Goal: Task Accomplishment & Management: Complete application form

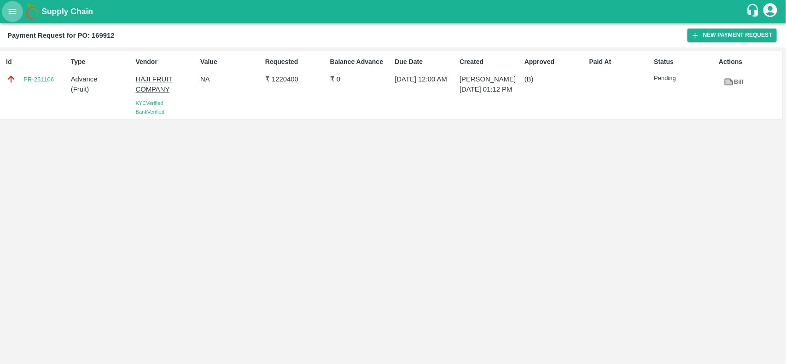
click at [12, 15] on icon "open drawer" at bounding box center [12, 11] width 10 height 10
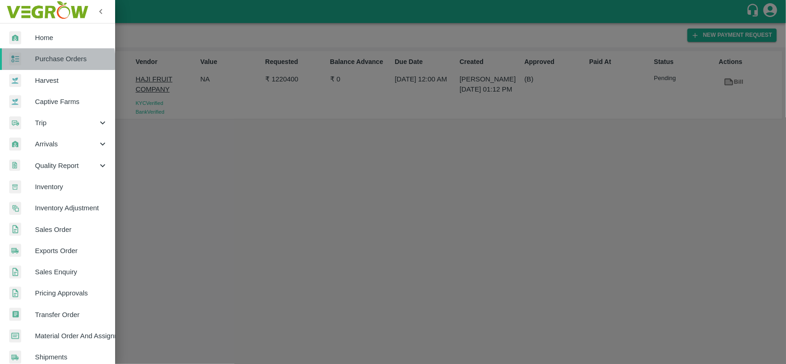
click at [50, 61] on span "Purchase Orders" at bounding box center [71, 59] width 73 height 10
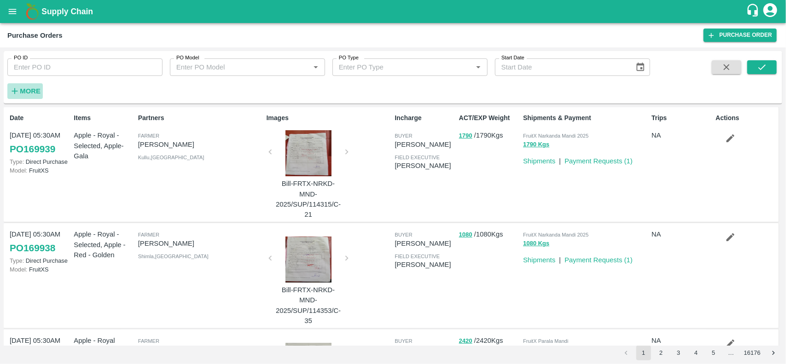
click at [30, 92] on strong "More" at bounding box center [30, 90] width 21 height 7
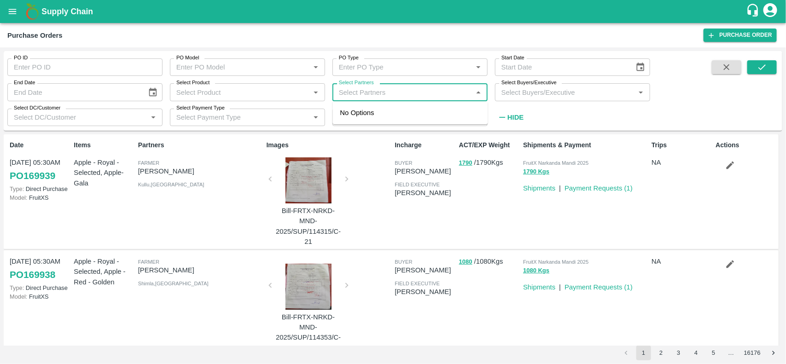
click at [349, 95] on input "Select Partners" at bounding box center [402, 92] width 134 height 12
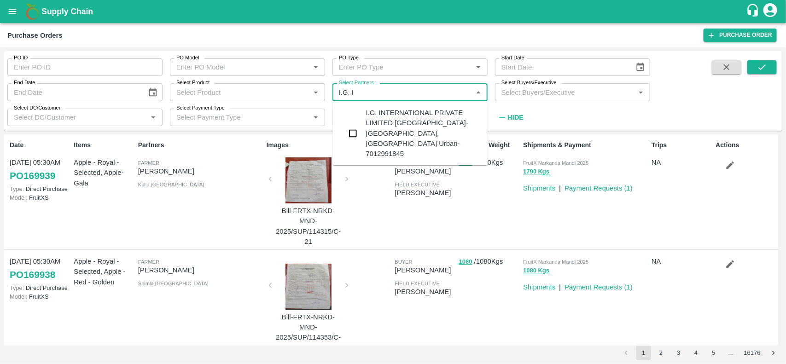
type input "I.G. IN"
click at [360, 129] on input "checkbox" at bounding box center [353, 133] width 18 height 18
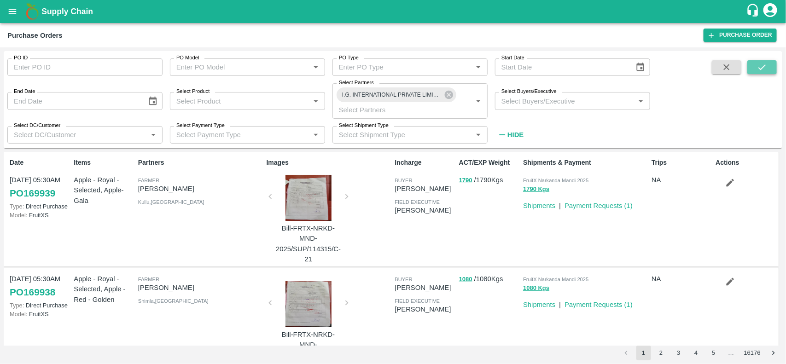
click at [756, 74] on button "submit" at bounding box center [761, 67] width 29 height 14
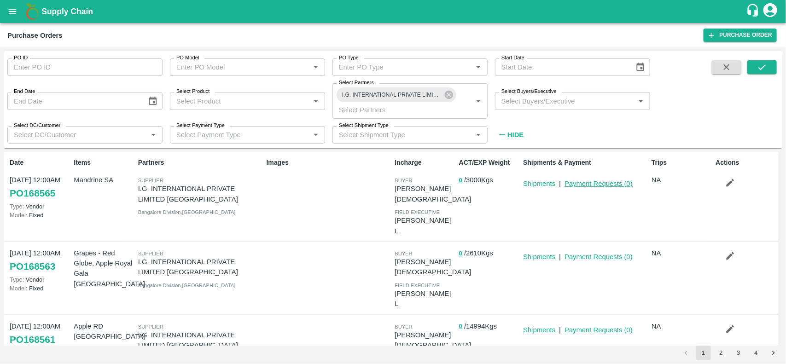
click at [587, 185] on link "Payment Requests ( 0 )" at bounding box center [598, 183] width 68 height 7
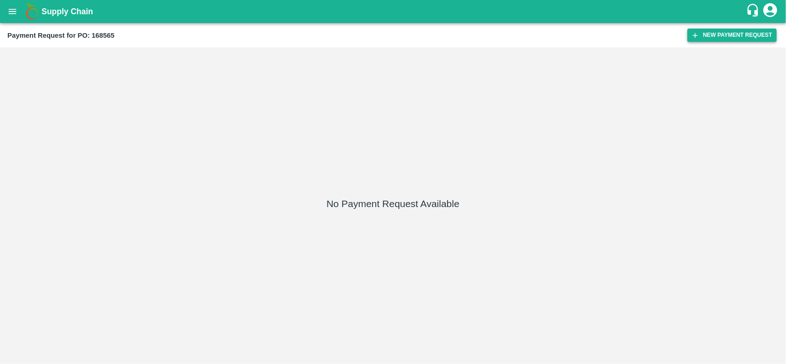
click at [745, 39] on button "New Payment Request" at bounding box center [731, 35] width 89 height 13
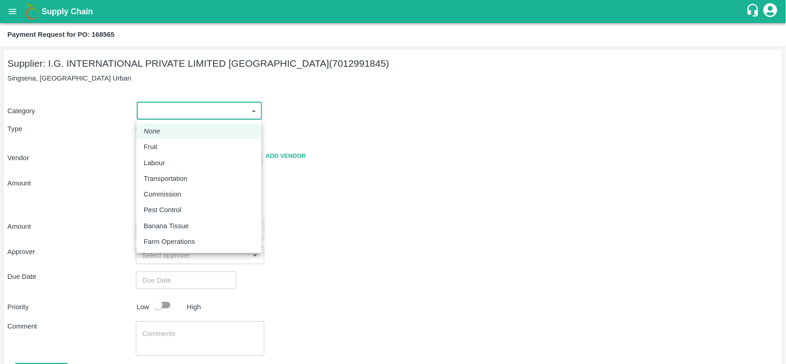
click at [171, 104] on body "Supply Chain Payment Request for PO: 168565 Supplier: I.G. INTERNATIONAL PRIVAT…" at bounding box center [393, 182] width 786 height 364
click at [163, 141] on li "Fruit" at bounding box center [198, 147] width 125 height 16
type input "1"
type input "I.G. INTERNATIONAL PRIVATE LIMITED [GEOGRAPHIC_DATA] - 7012991845(Supplier)"
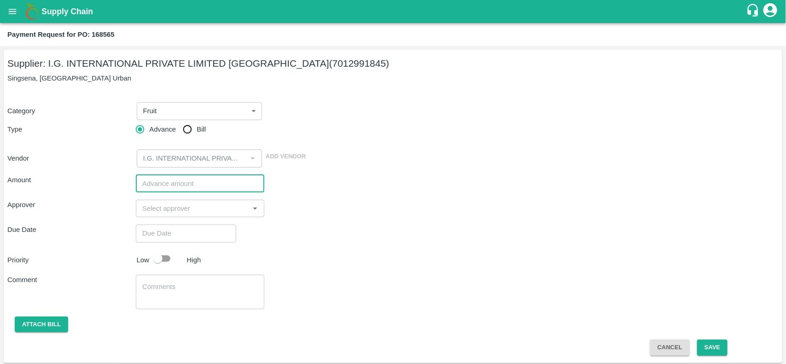
click at [169, 187] on input "number" at bounding box center [200, 183] width 128 height 17
type input "480000"
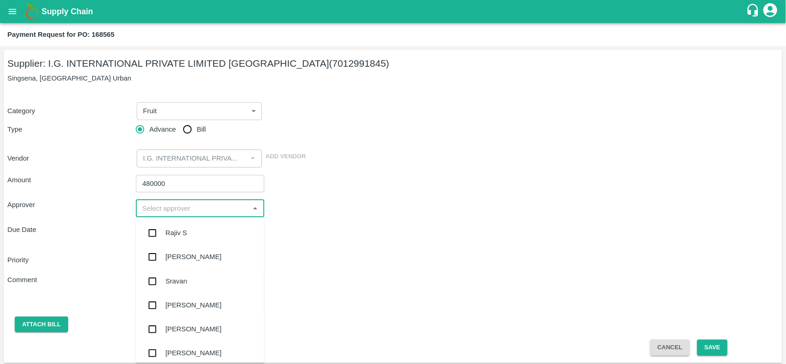
click at [163, 213] on input "input" at bounding box center [193, 208] width 108 height 12
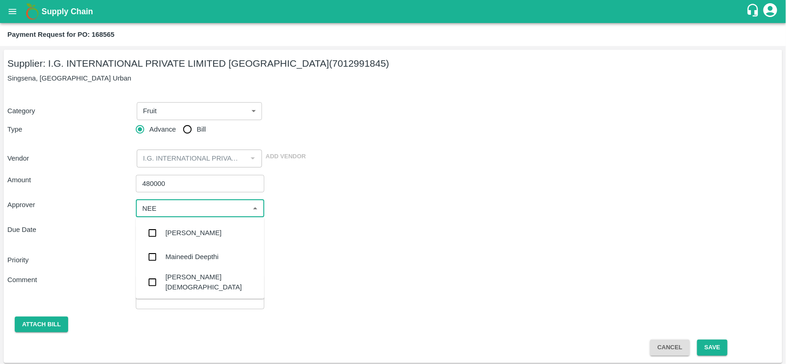
type input "NEET"
click at [146, 258] on input "checkbox" at bounding box center [152, 258] width 18 height 18
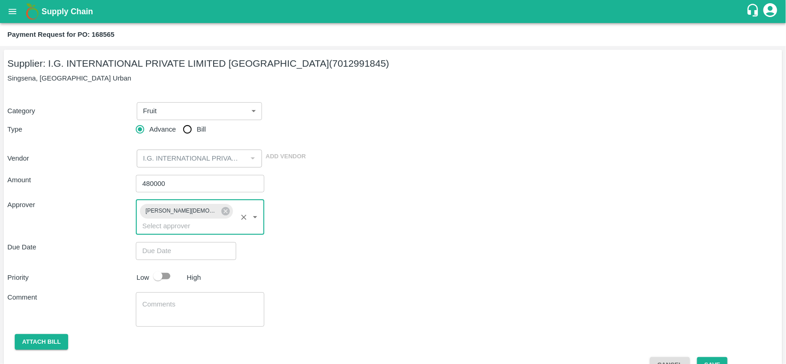
type input "DD/MM/YYYY hh:mm aa"
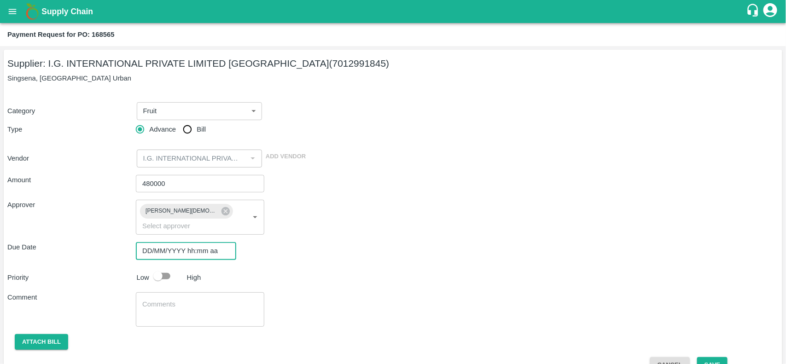
click at [183, 242] on input "DD/MM/YYYY hh:mm aa" at bounding box center [183, 250] width 94 height 17
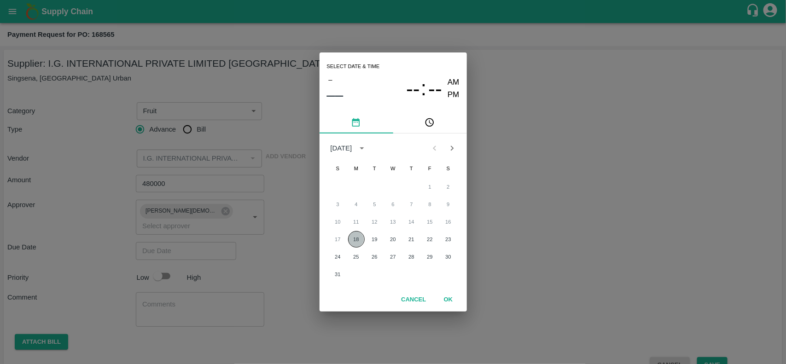
click at [355, 238] on button "18" at bounding box center [356, 239] width 17 height 17
type input "[DATE] 12:00 AM"
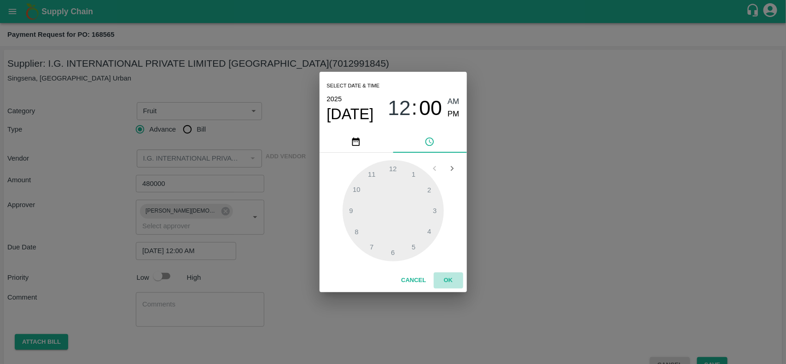
click at [445, 274] on button "OK" at bounding box center [447, 280] width 29 height 16
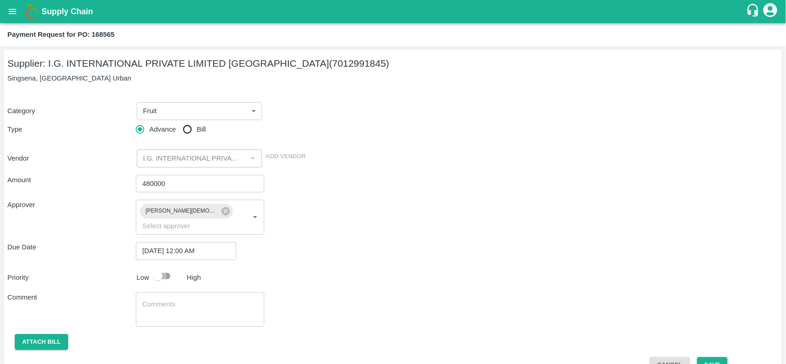
click at [164, 267] on input "checkbox" at bounding box center [158, 275] width 52 height 17
checkbox input "true"
click at [61, 334] on button "Attach bill" at bounding box center [41, 342] width 53 height 16
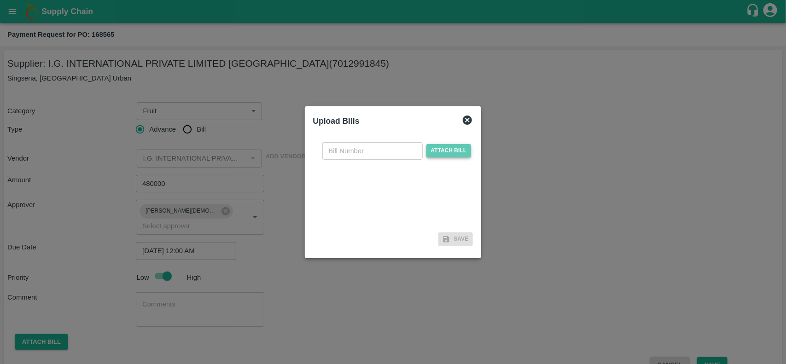
click at [430, 145] on span "Attach bill" at bounding box center [448, 150] width 45 height 13
click at [0, 0] on input "Attach bill" at bounding box center [0, 0] width 0 height 0
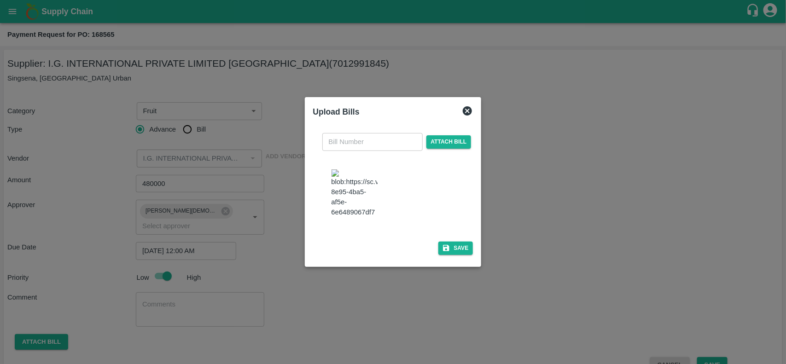
click at [368, 182] on img at bounding box center [354, 193] width 46 height 48
click at [332, 140] on input "text" at bounding box center [372, 141] width 100 height 17
type input "21100"
click at [451, 252] on button "Save" at bounding box center [455, 248] width 35 height 13
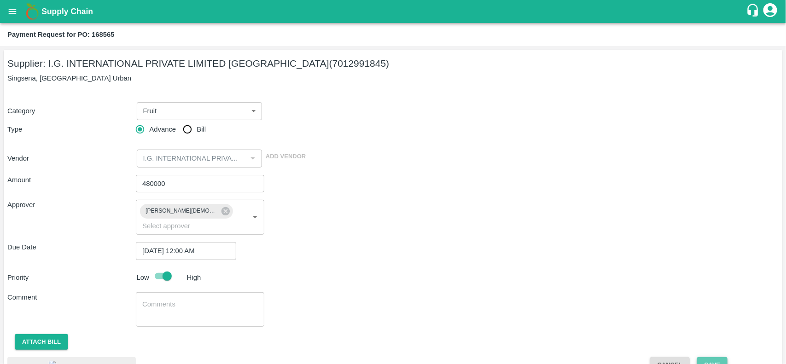
click at [714, 357] on button "Save" at bounding box center [712, 365] width 30 height 16
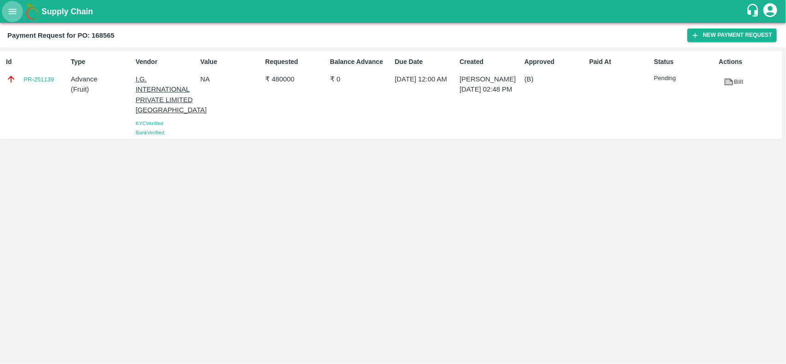
click at [13, 22] on button "open drawer" at bounding box center [12, 11] width 21 height 21
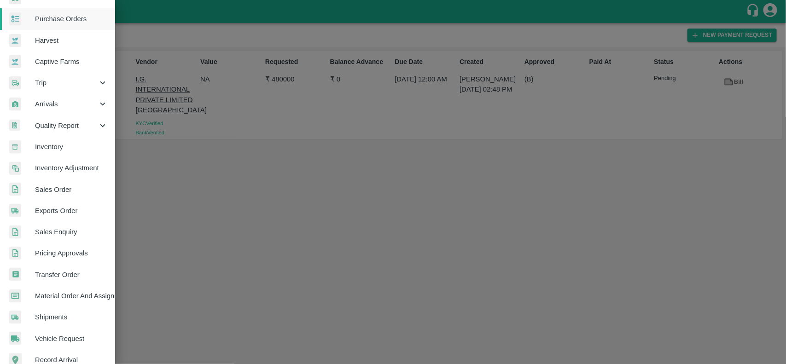
scroll to position [40, 0]
click at [55, 190] on span "Sales Order" at bounding box center [71, 189] width 73 height 10
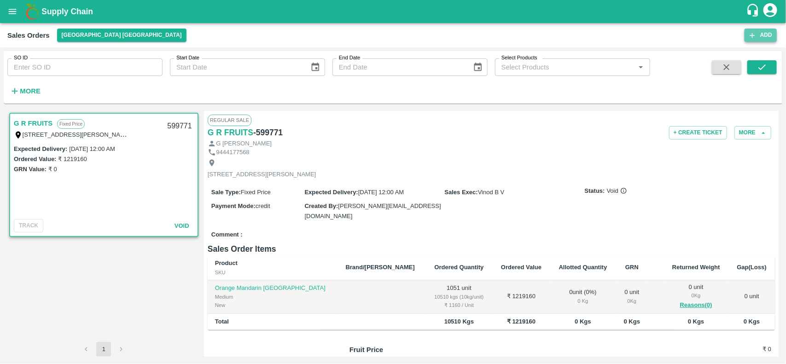
click at [764, 29] on button "Add" at bounding box center [760, 35] width 32 height 13
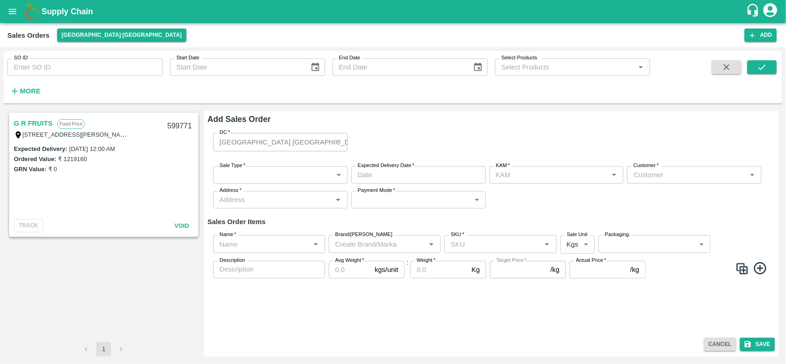
type input "[PERSON_NAME]"
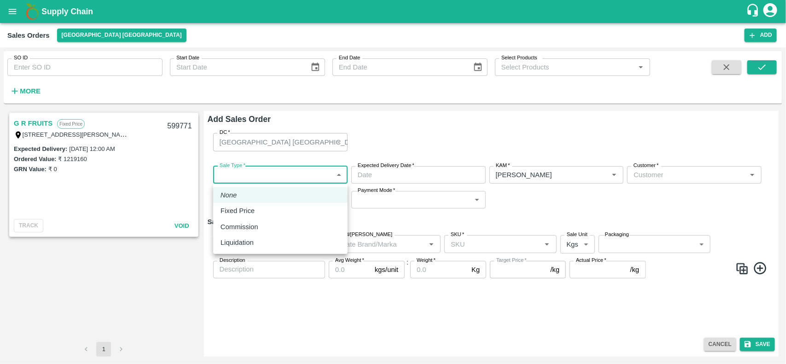
click at [311, 179] on body "Supply Chain Sales Orders [GEOGRAPHIC_DATA] [GEOGRAPHIC_DATA] Add SO ID SO ID S…" at bounding box center [393, 182] width 786 height 364
click at [256, 206] on div "Fixed Price" at bounding box center [239, 211] width 39 height 10
type input "1"
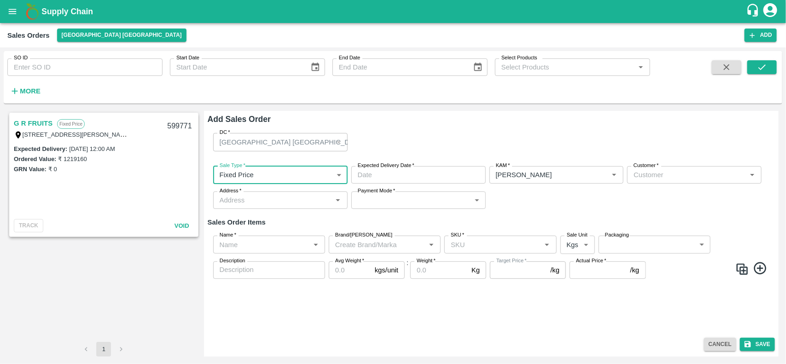
type input "DD/MM/YYYY hh:mm aa"
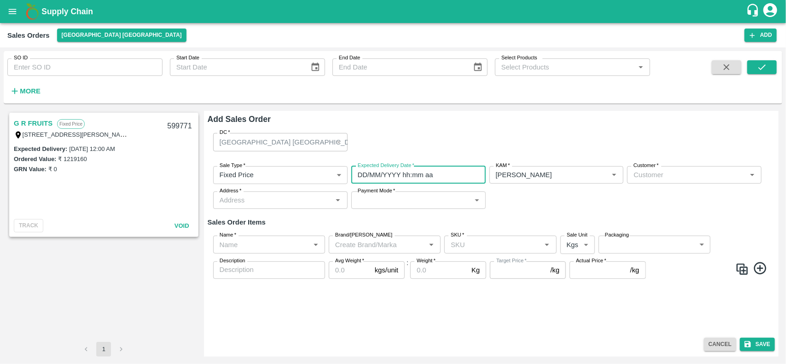
click at [433, 173] on input "DD/MM/YYYY hh:mm aa" at bounding box center [415, 174] width 128 height 17
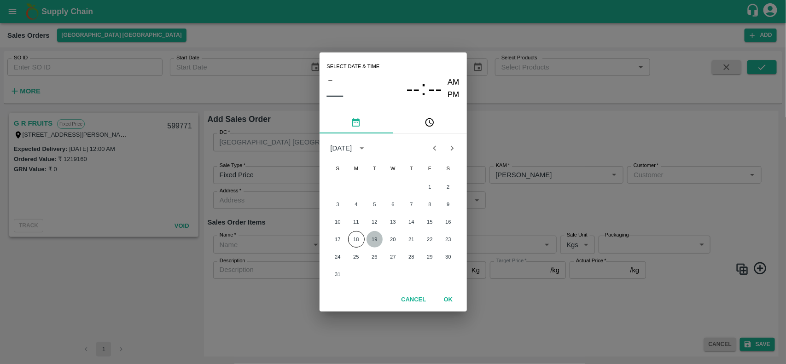
click at [378, 233] on button "19" at bounding box center [374, 239] width 17 height 17
type input "[DATE] 12:00 AM"
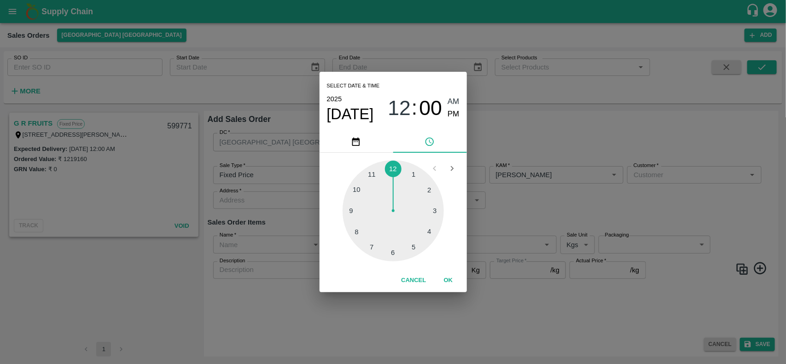
click at [544, 192] on div "Select date & time [DATE] 12 : 00 AM PM 1 2 3 4 5 6 7 8 9 10 11 12 Cancel OK" at bounding box center [393, 182] width 786 height 364
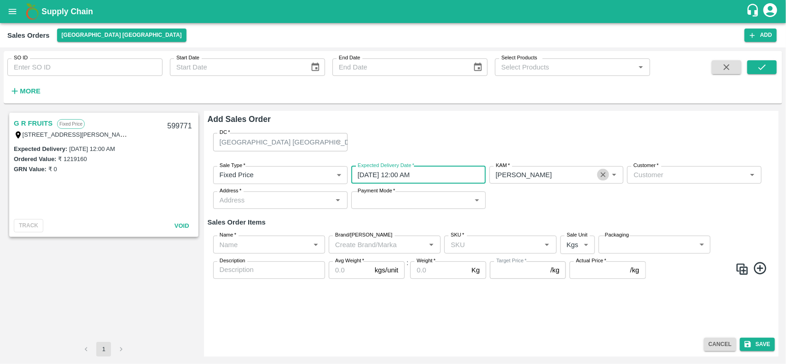
click at [601, 178] on icon "Clear" at bounding box center [603, 175] width 9 height 9
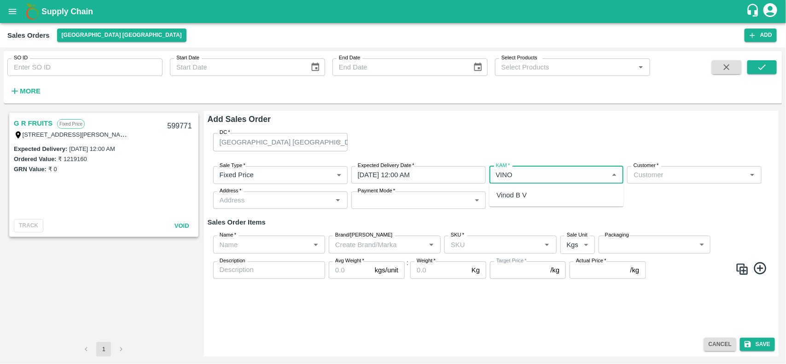
click at [555, 185] on ul "Vinod B V" at bounding box center [556, 195] width 134 height 23
click at [542, 200] on div "Vinod B V" at bounding box center [556, 195] width 134 height 16
type input "Vinod B V"
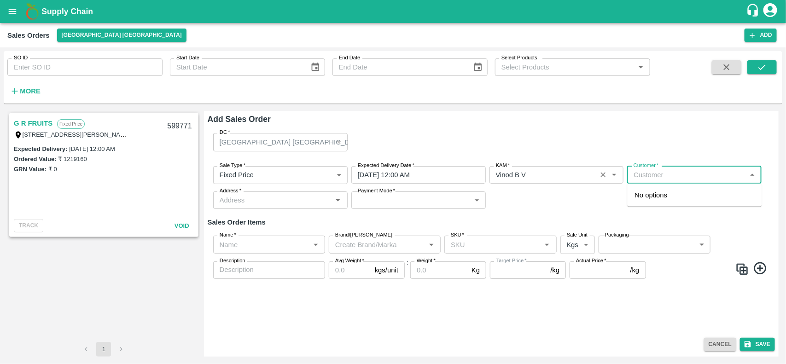
click at [675, 178] on input "Customer   *" at bounding box center [687, 175] width 114 height 12
type input "Rabani"
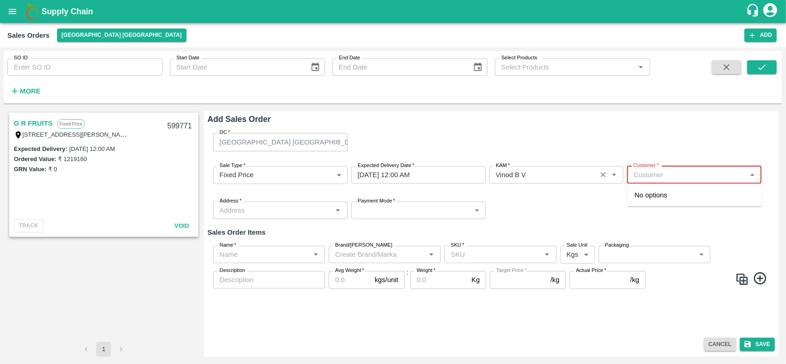
click at [638, 175] on input "Customer   *" at bounding box center [687, 175] width 114 height 12
paste input "[PERSON_NAME] Fresh Fruits"
click at [670, 195] on p "[PERSON_NAME] Fresh Fruits" at bounding box center [682, 195] width 94 height 10
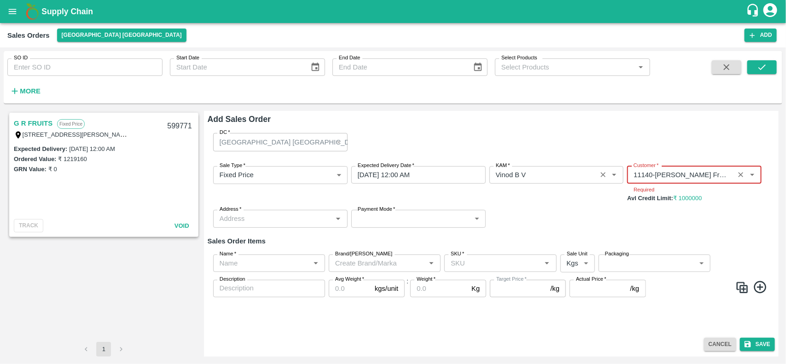
type input "11140-[PERSON_NAME] Fresh Fruits"
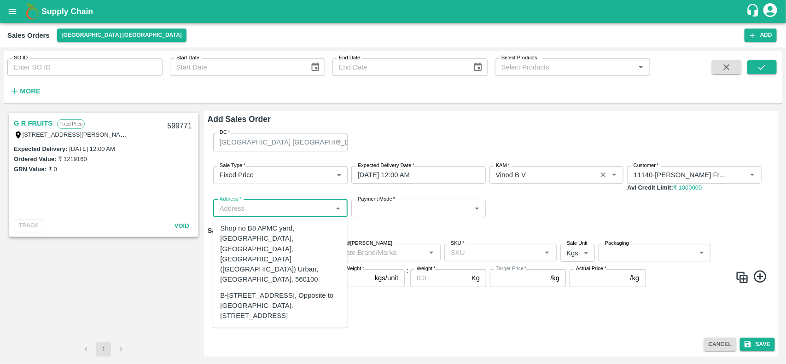
click at [244, 217] on body "Supply Chain Sales Orders [GEOGRAPHIC_DATA] [GEOGRAPHIC_DATA] Add SO ID SO ID S…" at bounding box center [393, 182] width 786 height 364
click at [244, 261] on div "Shop no B8 APMC yard, [GEOGRAPHIC_DATA], [GEOGRAPHIC_DATA], [GEOGRAPHIC_DATA] (…" at bounding box center [280, 254] width 120 height 62
type input "Shop no B8 APMC yard, [GEOGRAPHIC_DATA], [GEOGRAPHIC_DATA], [GEOGRAPHIC_DATA] (…"
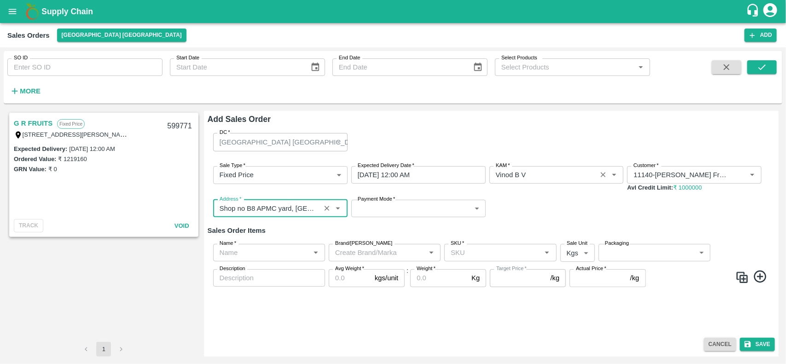
click at [408, 202] on body "Supply Chain Sales Orders [GEOGRAPHIC_DATA] [GEOGRAPHIC_DATA] Add SO ID SO ID S…" at bounding box center [393, 182] width 786 height 364
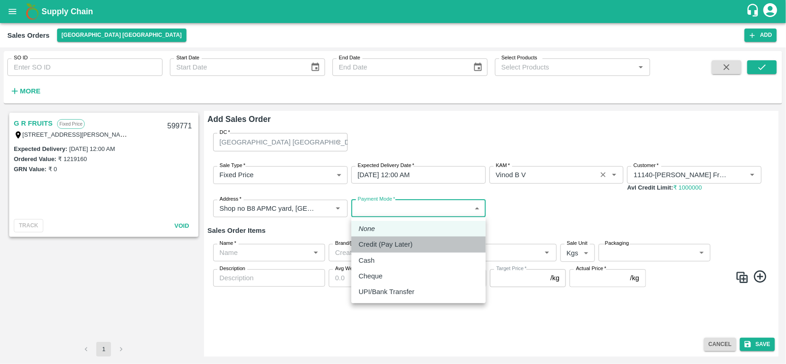
click at [380, 239] on p "Credit (Pay Later)" at bounding box center [385, 244] width 54 height 10
type input "credit"
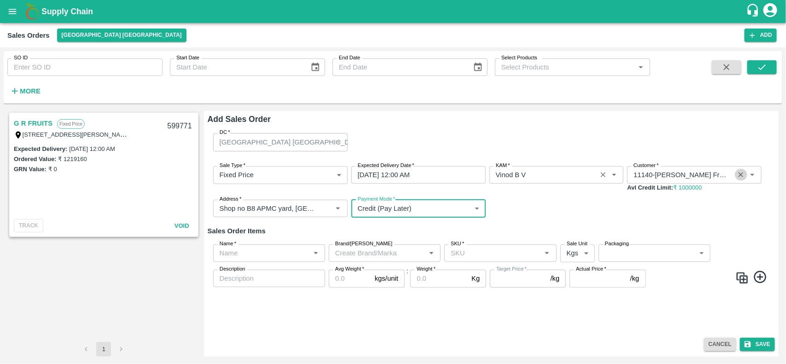
click at [739, 175] on icon "Clear" at bounding box center [740, 175] width 9 height 9
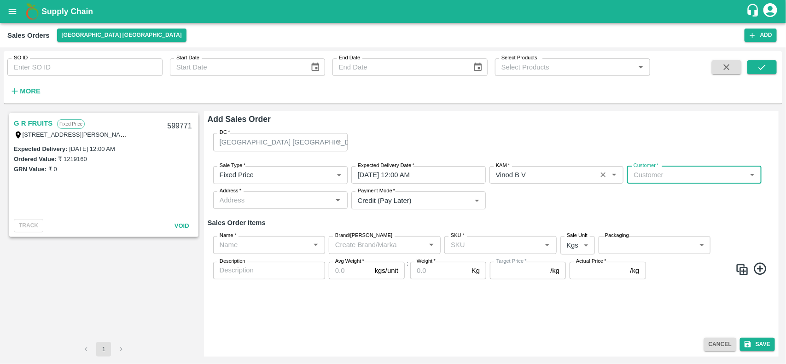
type input "g"
type input "G R"
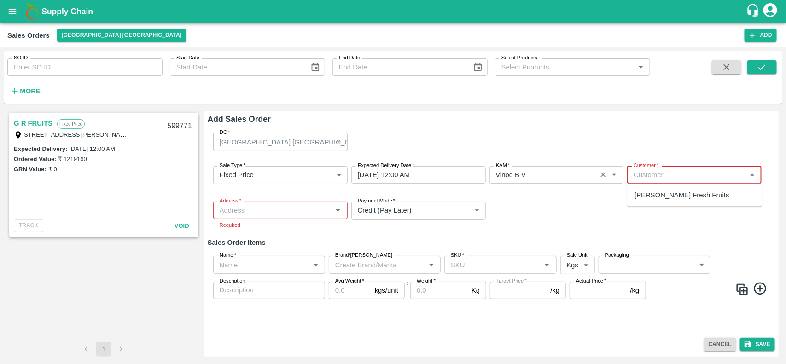
click at [643, 173] on input "Customer   *" at bounding box center [687, 175] width 114 height 12
paste input "G R FRUITS"
click at [643, 173] on input "Customer   *" at bounding box center [687, 175] width 114 height 12
click at [648, 199] on p "G R FRUITS" at bounding box center [654, 195] width 39 height 10
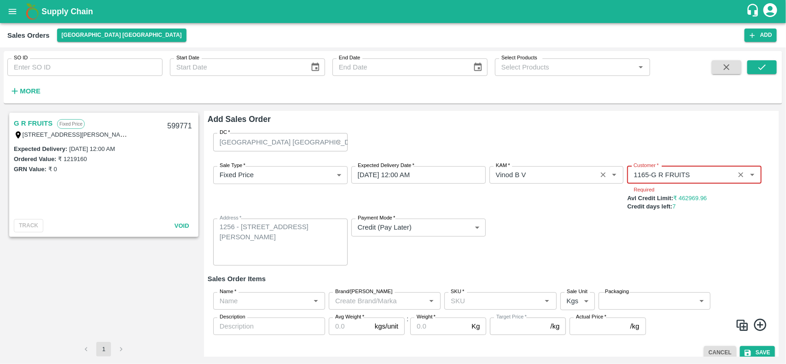
click at [280, 292] on div "Name   *" at bounding box center [269, 300] width 112 height 17
type input "1165-G R FRUITS"
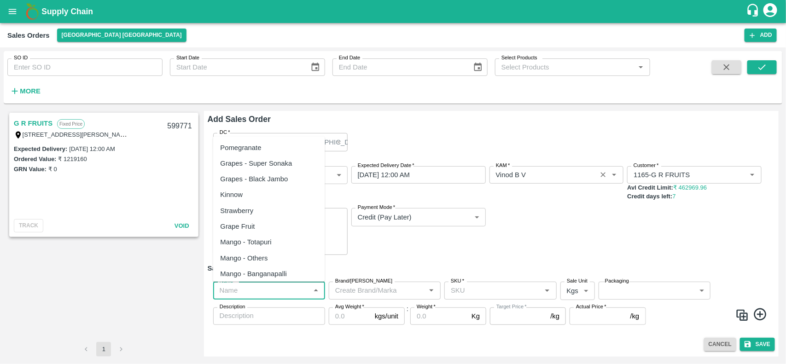
type input "E"
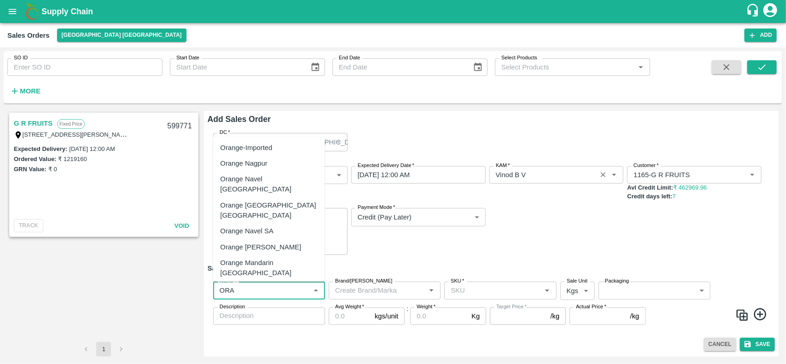
click at [251, 200] on div "Orange [GEOGRAPHIC_DATA] [GEOGRAPHIC_DATA]" at bounding box center [268, 210] width 97 height 21
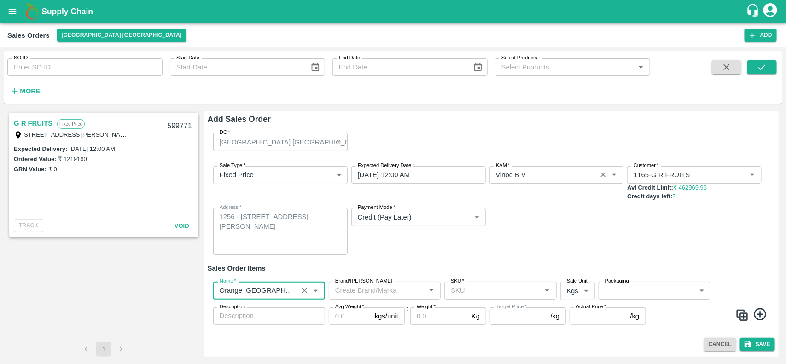
type input "Orange [GEOGRAPHIC_DATA] [GEOGRAPHIC_DATA]"
click at [759, 317] on icon at bounding box center [759, 314] width 12 height 12
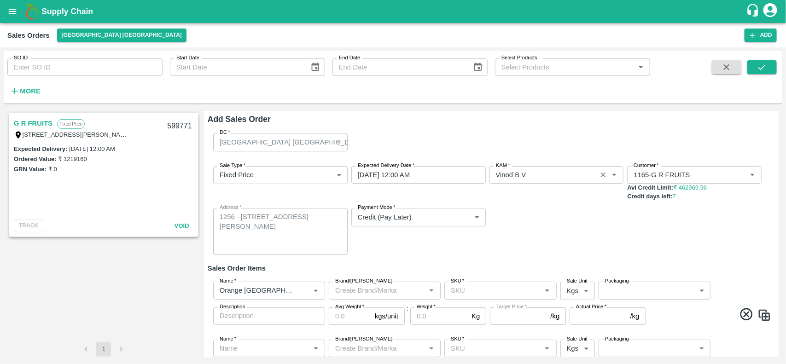
scroll to position [56, 0]
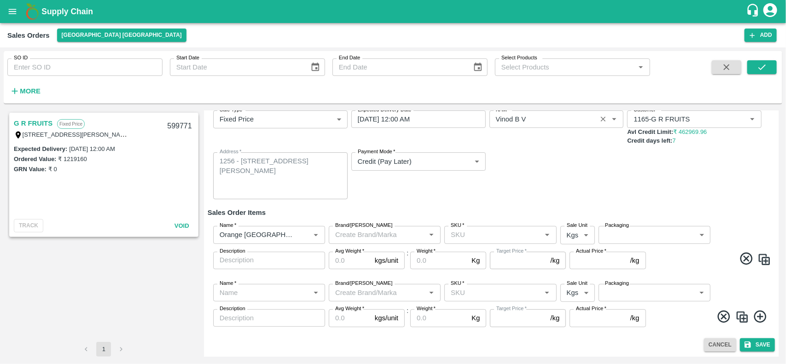
click at [760, 318] on icon at bounding box center [759, 316] width 15 height 15
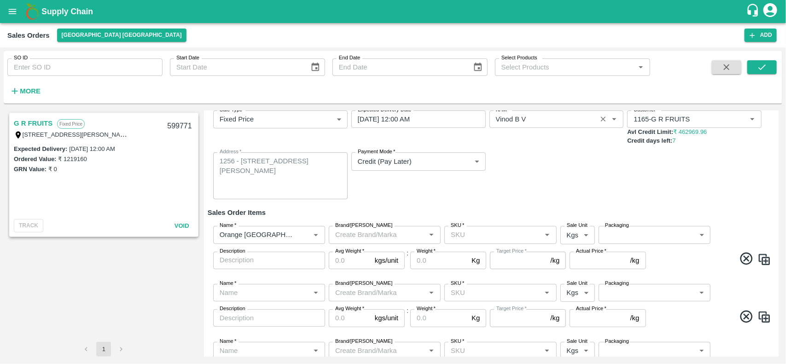
click at [741, 318] on icon at bounding box center [746, 316] width 15 height 15
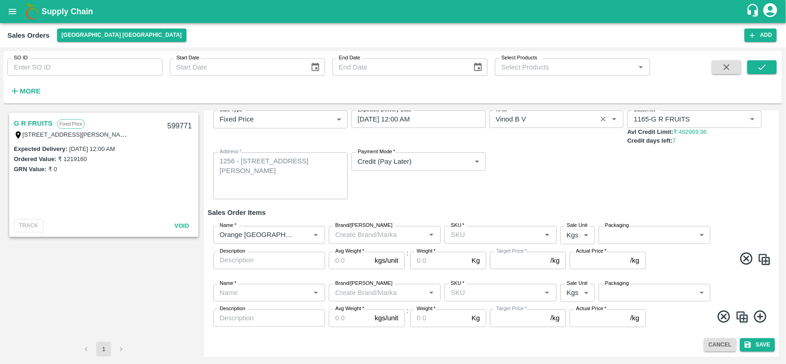
click at [723, 315] on icon at bounding box center [723, 317] width 12 height 12
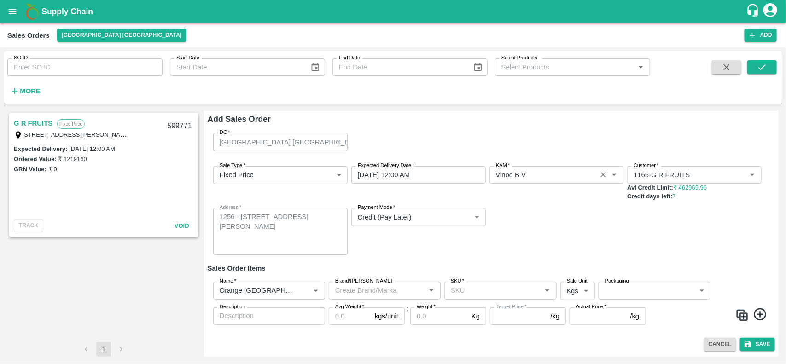
click at [740, 316] on img at bounding box center [742, 315] width 14 height 14
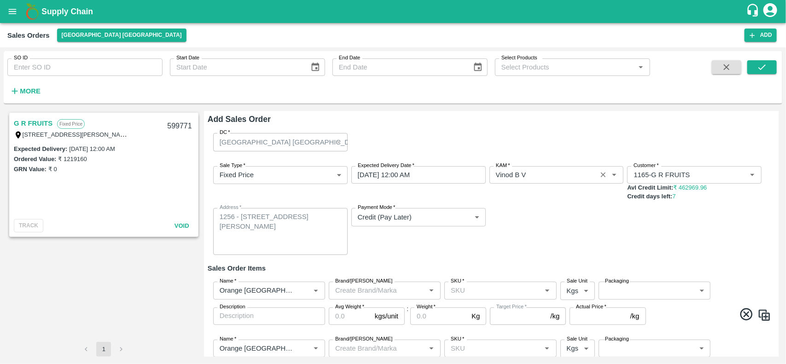
scroll to position [56, 0]
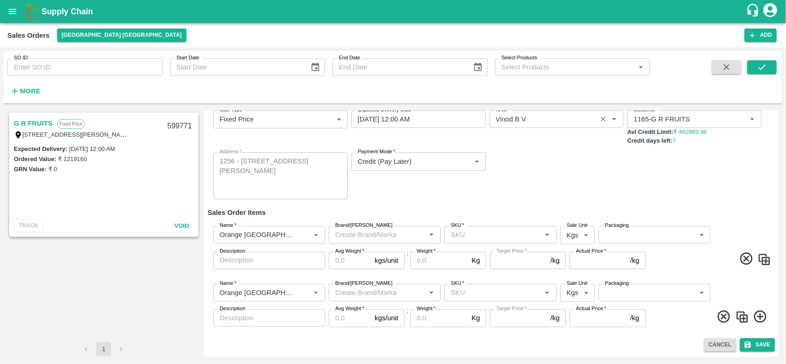
click at [735, 317] on img at bounding box center [742, 317] width 14 height 14
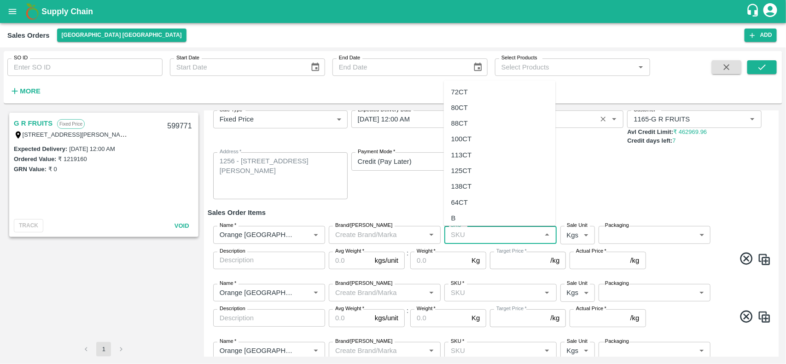
click at [464, 235] on input "SKU   *" at bounding box center [492, 235] width 91 height 12
click at [457, 93] on div "72CT" at bounding box center [459, 92] width 17 height 10
type input "72CT"
type input "NA"
click at [471, 291] on input "SKU   *" at bounding box center [492, 293] width 91 height 12
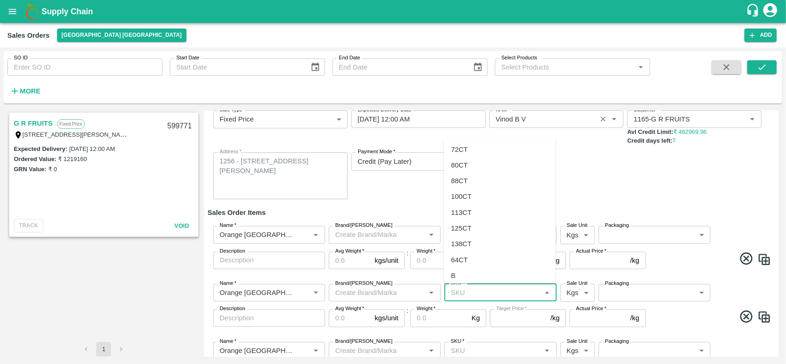
click at [456, 169] on div "80CT" at bounding box center [459, 165] width 17 height 10
type input "80CT"
type input "NA"
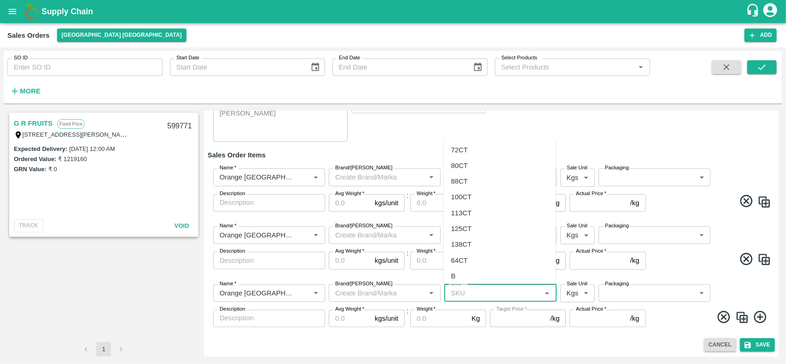
click at [470, 291] on input "SKU   *" at bounding box center [492, 293] width 91 height 12
click at [466, 173] on div "88CT" at bounding box center [500, 181] width 112 height 16
type input "88CT"
type input "NA"
click at [580, 182] on body "Supply Chain Sales Orders [GEOGRAPHIC_DATA] [GEOGRAPHIC_DATA] Add SO ID SO ID S…" at bounding box center [393, 182] width 786 height 364
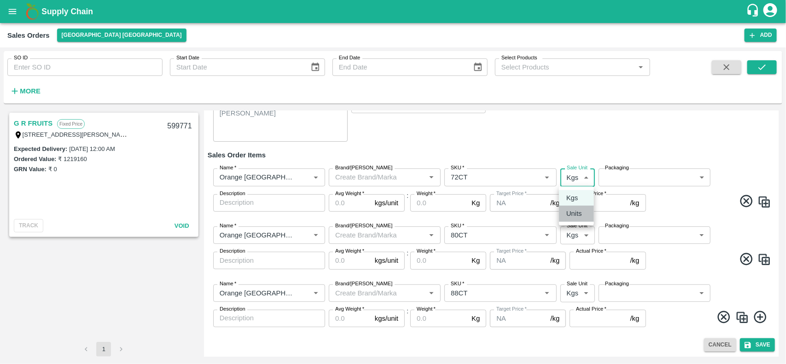
click at [578, 211] on p "Units" at bounding box center [574, 213] width 16 height 10
type input "2"
click at [576, 235] on body "Supply Chain Sales Orders [GEOGRAPHIC_DATA] [GEOGRAPHIC_DATA] Add SO ID SO ID S…" at bounding box center [393, 182] width 786 height 364
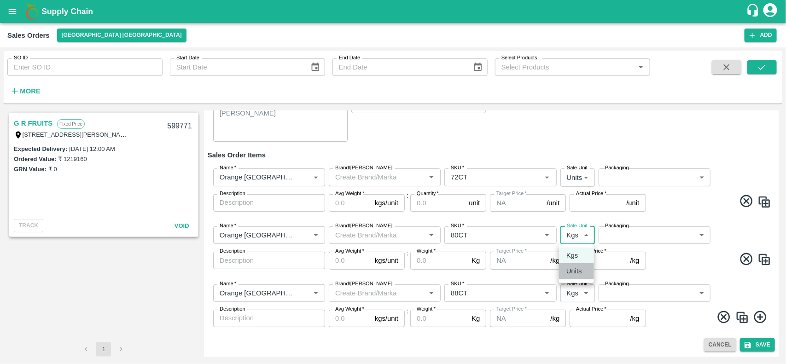
click at [576, 274] on p "Units" at bounding box center [574, 271] width 16 height 10
type input "2"
click at [578, 288] on body "Supply Chain Sales Orders [GEOGRAPHIC_DATA] [GEOGRAPHIC_DATA] Add SO ID SO ID S…" at bounding box center [393, 182] width 786 height 364
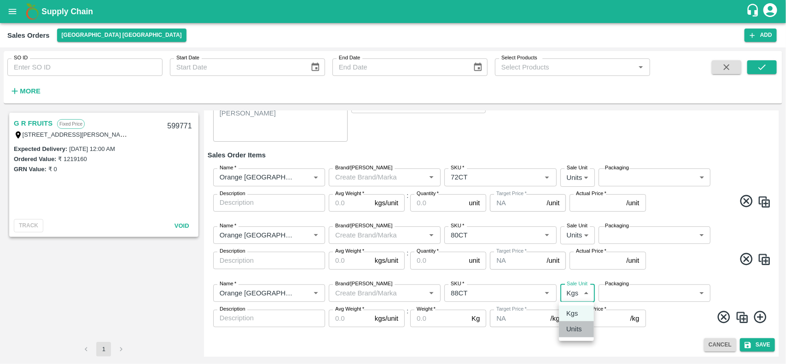
click at [578, 330] on p "Units" at bounding box center [574, 329] width 16 height 10
type input "2"
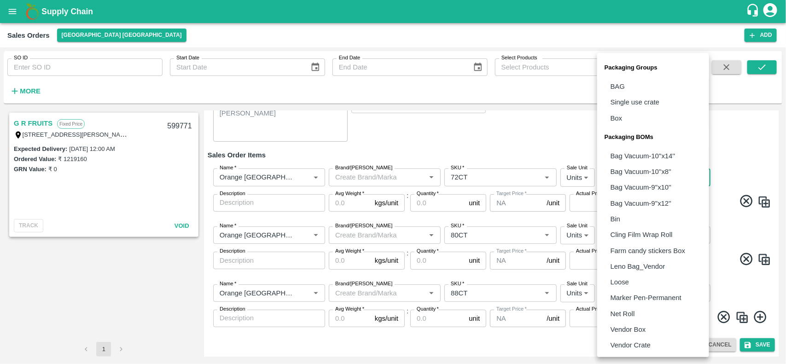
click at [619, 182] on body "Supply Chain Sales Orders [GEOGRAPHIC_DATA] [GEOGRAPHIC_DATA] Add SO ID SO ID S…" at bounding box center [393, 182] width 786 height 364
click at [618, 327] on p "Vendor Box" at bounding box center [627, 329] width 35 height 10
type input "BOM/276"
click at [641, 237] on body "Supply Chain Sales Orders [GEOGRAPHIC_DATA] [GEOGRAPHIC_DATA] Add SO ID SO ID S…" at bounding box center [393, 182] width 786 height 364
click at [627, 325] on p "Vendor Box" at bounding box center [627, 329] width 35 height 10
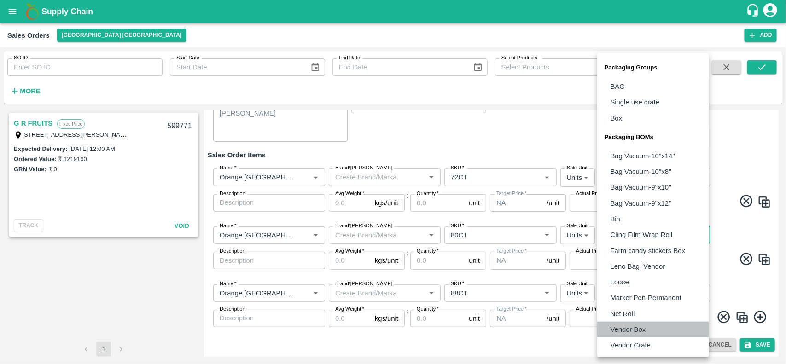
type input "BOM/276"
click at [643, 290] on body "Supply Chain Sales Orders [GEOGRAPHIC_DATA] [GEOGRAPHIC_DATA] Add SO ID SO ID S…" at bounding box center [393, 182] width 786 height 364
click at [619, 323] on li "Vendor Box" at bounding box center [653, 330] width 112 height 16
type input "BOM/276"
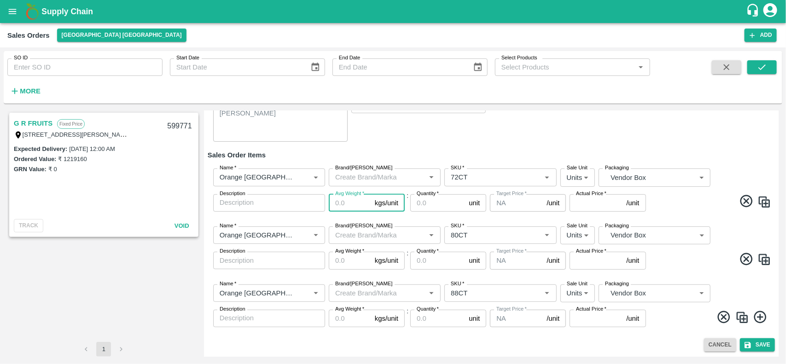
click at [357, 205] on input "Avg Weight   *" at bounding box center [350, 202] width 42 height 17
type input "15"
click at [341, 196] on label "Avg Weight   *" at bounding box center [349, 193] width 29 height 7
click at [341, 196] on input "15" at bounding box center [350, 202] width 42 height 17
click at [341, 196] on label "Avg Weight   *" at bounding box center [349, 193] width 29 height 7
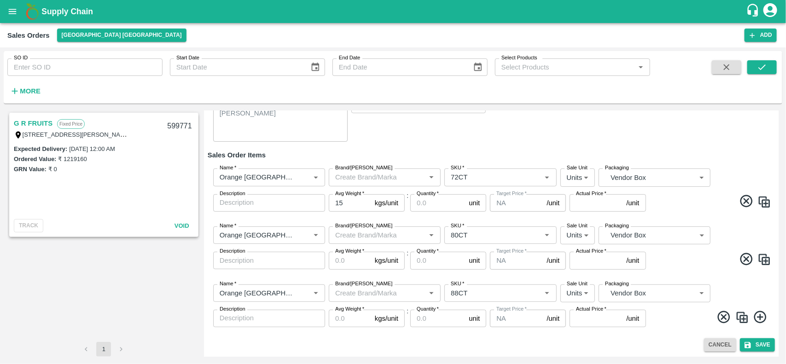
click at [341, 196] on input "15" at bounding box center [350, 202] width 42 height 17
click at [339, 201] on input "15" at bounding box center [350, 202] width 42 height 17
click at [344, 259] on input "Avg Weight   *" at bounding box center [350, 260] width 42 height 17
paste input "15"
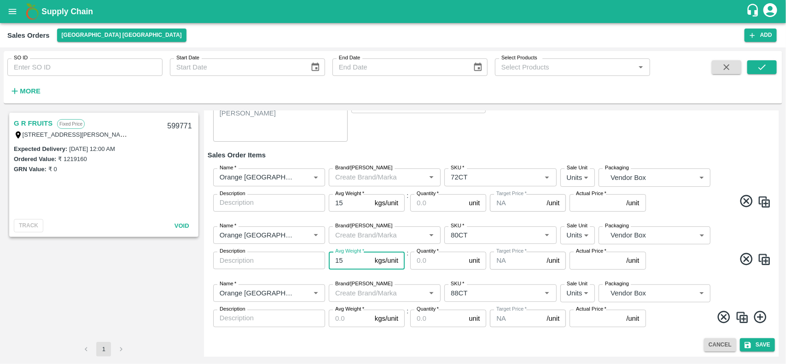
type input "15"
click at [359, 322] on input "Avg Weight   *" at bounding box center [350, 318] width 42 height 17
paste input "15"
type input "15"
click at [429, 205] on input "Quantity   *" at bounding box center [437, 202] width 55 height 17
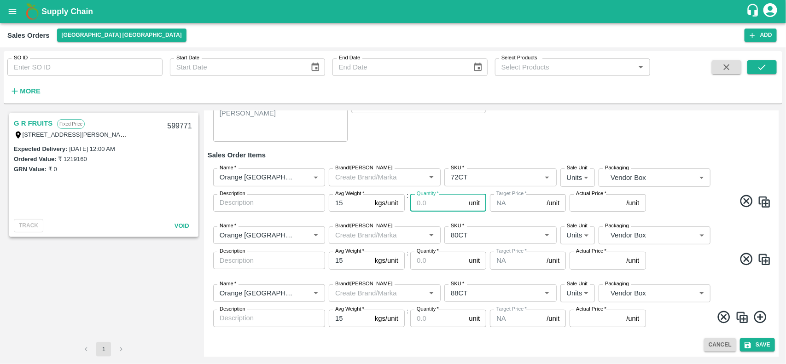
click at [429, 205] on input "Quantity   *" at bounding box center [437, 202] width 55 height 17
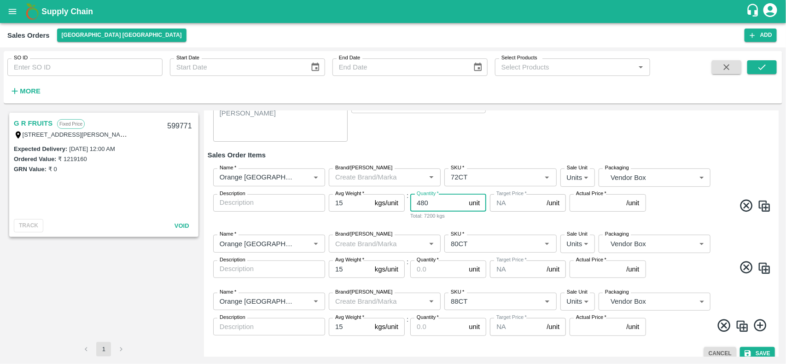
type input "480"
click at [427, 266] on input "Quantity   *" at bounding box center [437, 268] width 55 height 17
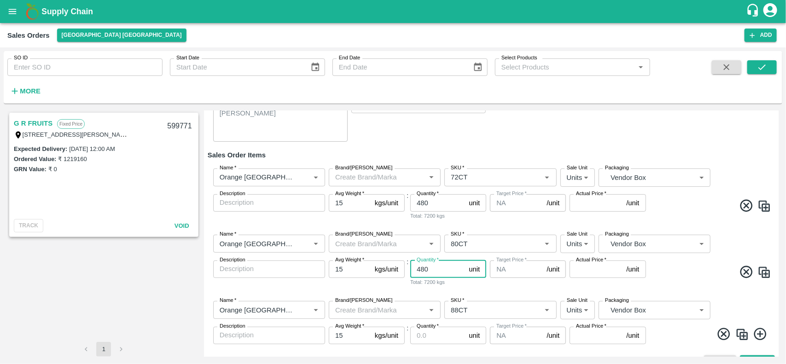
type input "480"
click at [442, 329] on input "Quantity   *" at bounding box center [437, 335] width 55 height 17
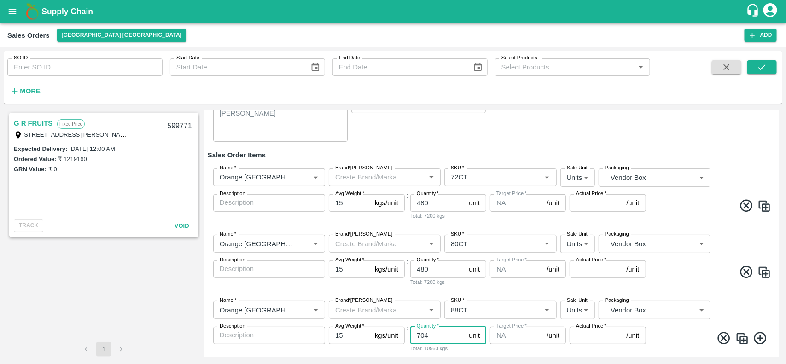
type input "704"
click at [588, 203] on input "Actual Price   *" at bounding box center [595, 202] width 53 height 17
type input "1505"
click at [584, 269] on input "Actual Price   *" at bounding box center [595, 268] width 53 height 17
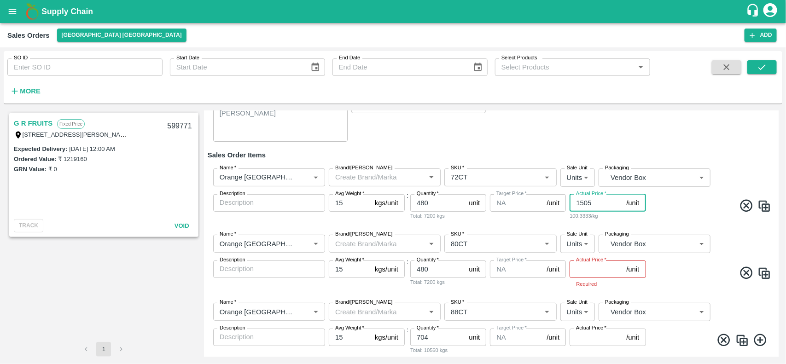
click at [577, 210] on input "1505" at bounding box center [595, 202] width 53 height 17
click at [581, 264] on input "Actual Price   *" at bounding box center [595, 268] width 53 height 17
paste input "1505"
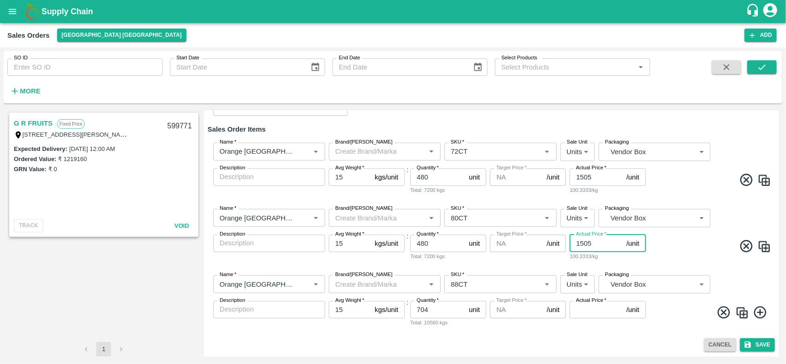
type input "1505"
click at [596, 312] on input "Actual Price   *" at bounding box center [595, 309] width 53 height 17
paste input "1505"
type input "1505"
click at [754, 347] on button "Save" at bounding box center [757, 344] width 35 height 13
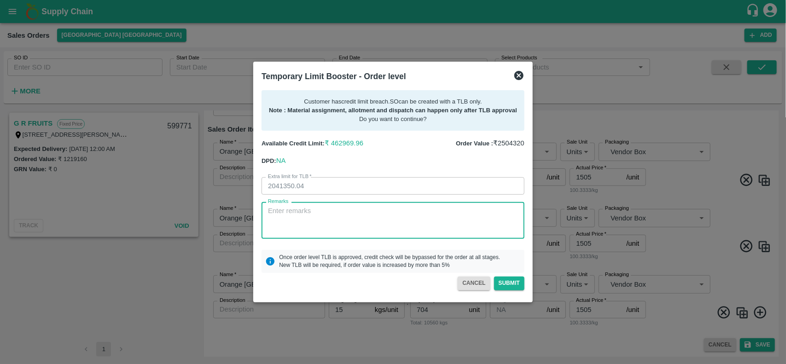
click at [376, 217] on textarea "Remarks" at bounding box center [393, 220] width 250 height 29
type textarea "Payment will be received by next week"
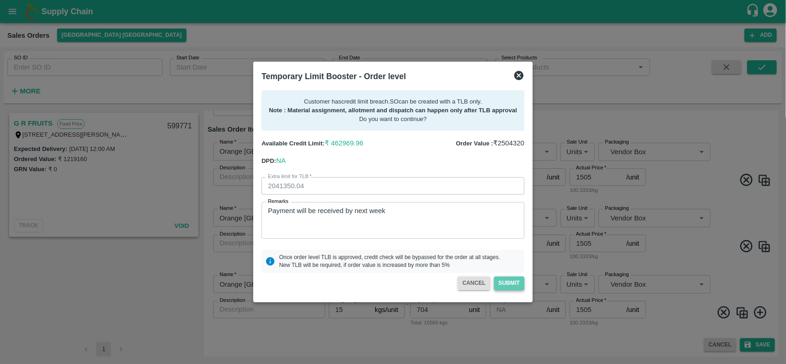
click at [504, 283] on button "Submit" at bounding box center [509, 283] width 30 height 13
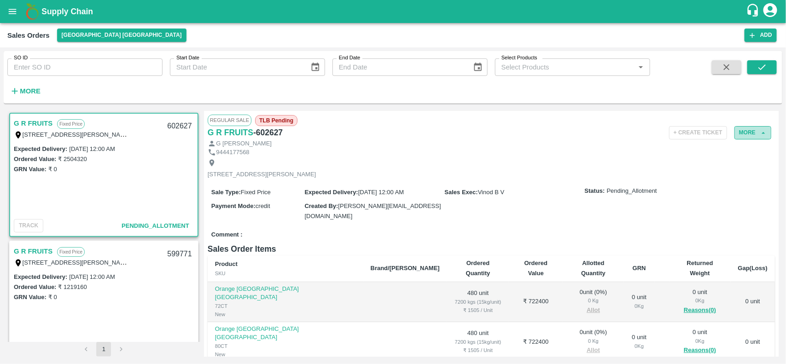
click at [741, 132] on button "More" at bounding box center [752, 132] width 37 height 13
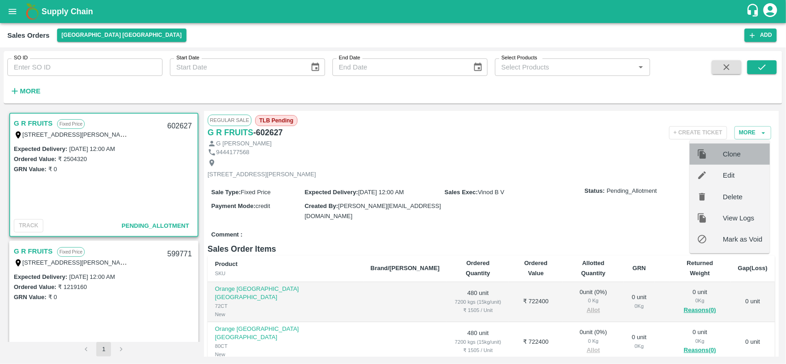
click at [725, 153] on span "Clone" at bounding box center [742, 154] width 40 height 10
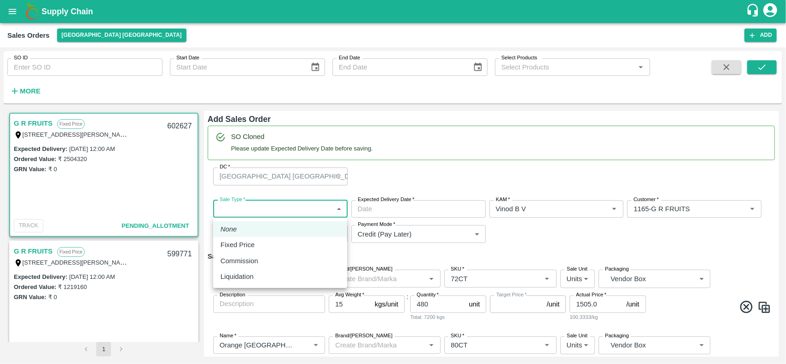
click at [309, 208] on body "Supply Chain Sales Orders [GEOGRAPHIC_DATA] [GEOGRAPHIC_DATA] Add SO ID SO ID S…" at bounding box center [393, 182] width 786 height 364
click at [259, 249] on div "Fixed Price" at bounding box center [239, 245] width 39 height 10
type input "1"
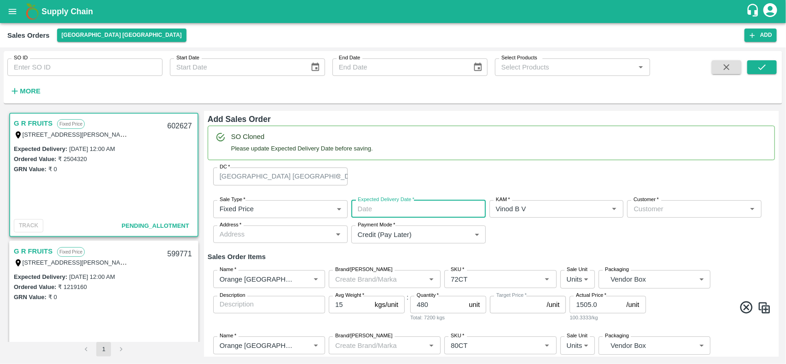
type input "DD/MM/YYYY hh:mm aa"
click at [381, 208] on input "DD/MM/YYYY hh:mm aa" at bounding box center [415, 208] width 128 height 17
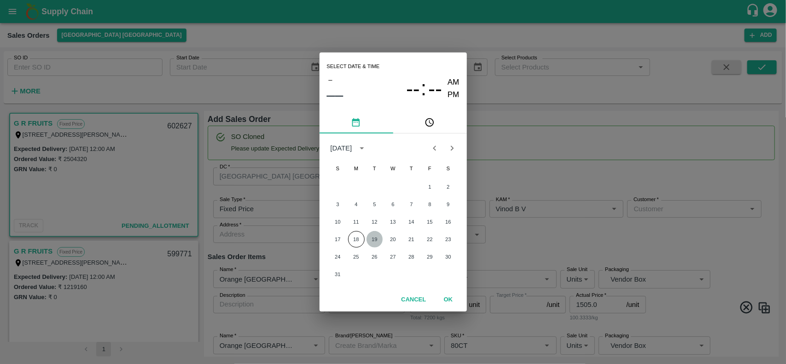
click at [373, 240] on button "19" at bounding box center [374, 239] width 17 height 17
type input "[DATE] 12:00 AM"
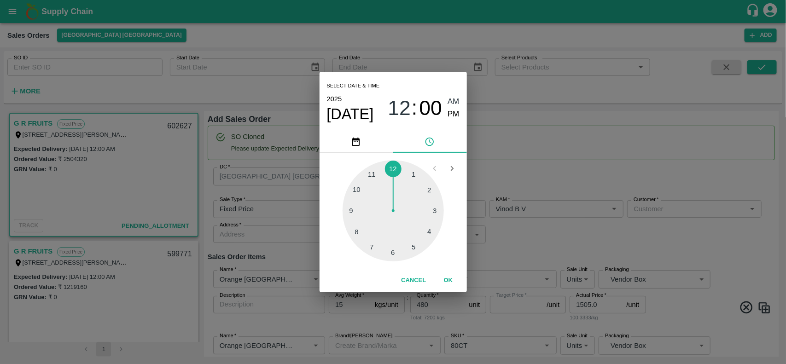
type input "NA"
click at [662, 211] on div "Select date & time [DATE] 12 : 00 AM PM 1 2 3 4 5 6 7 8 9 10 11 12 Cancel OK" at bounding box center [393, 182] width 786 height 364
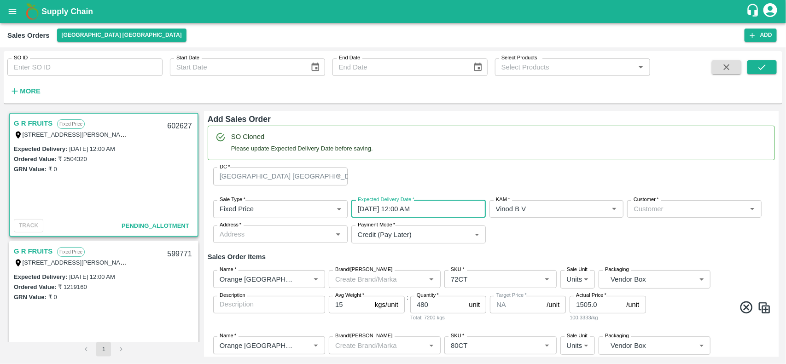
click at [662, 211] on input "Customer   *" at bounding box center [687, 209] width 114 height 12
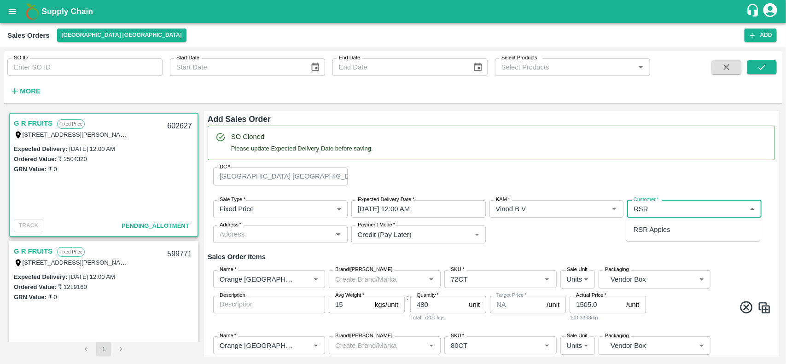
click at [645, 226] on p "RSR Apples" at bounding box center [651, 230] width 37 height 10
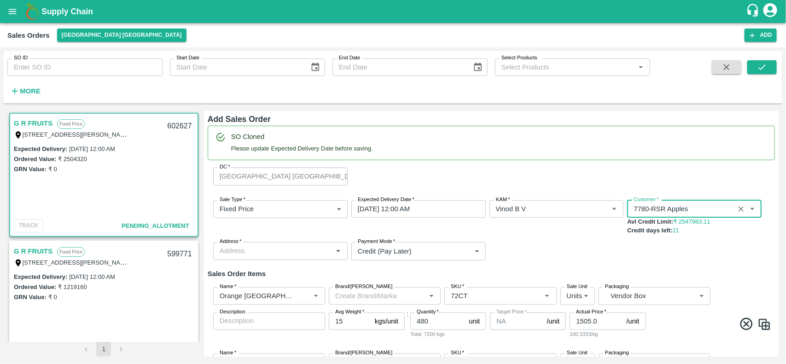
type input "7780-RSR Apples"
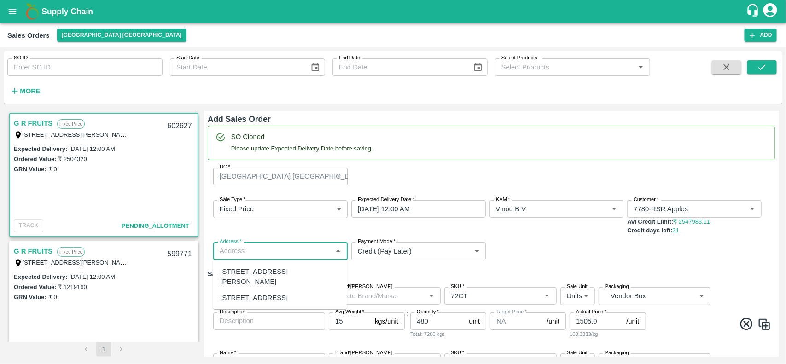
click at [325, 253] on input "Address   *" at bounding box center [273, 251] width 114 height 12
click at [277, 281] on div "[STREET_ADDRESS][PERSON_NAME]" at bounding box center [279, 276] width 119 height 21
type input "[STREET_ADDRESS][PERSON_NAME]"
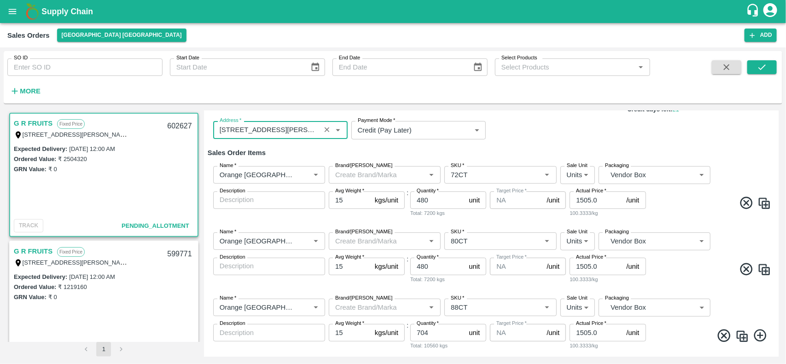
scroll to position [122, 0]
click at [436, 266] on input "480" at bounding box center [437, 264] width 55 height 17
click at [728, 335] on icon at bounding box center [723, 334] width 15 height 15
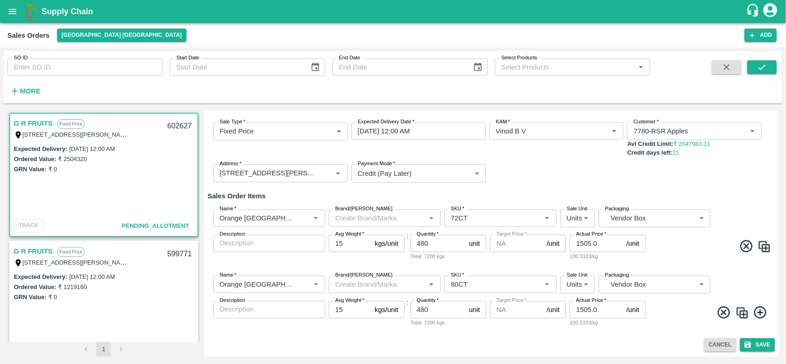
scroll to position [78, 0]
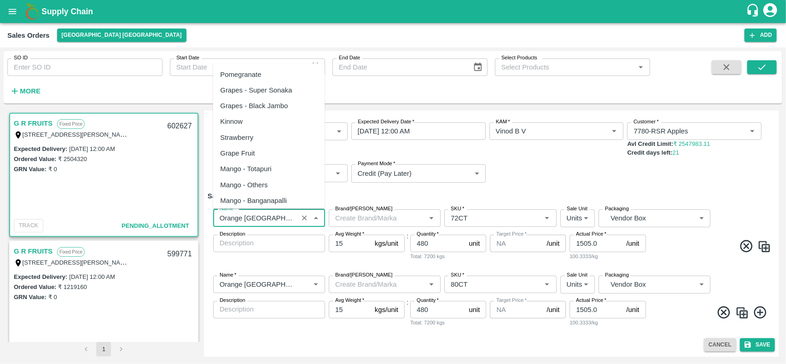
click at [261, 213] on input "Name   *" at bounding box center [255, 218] width 79 height 12
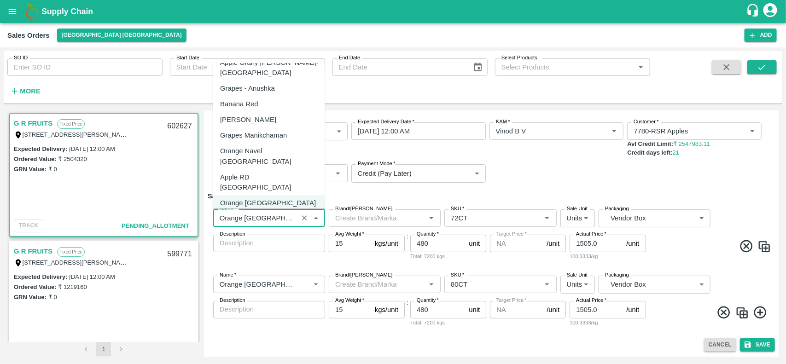
scroll to position [756, 0]
click at [260, 267] on div "Orange [PERSON_NAME]" at bounding box center [260, 272] width 81 height 10
type input "Orange [PERSON_NAME]"
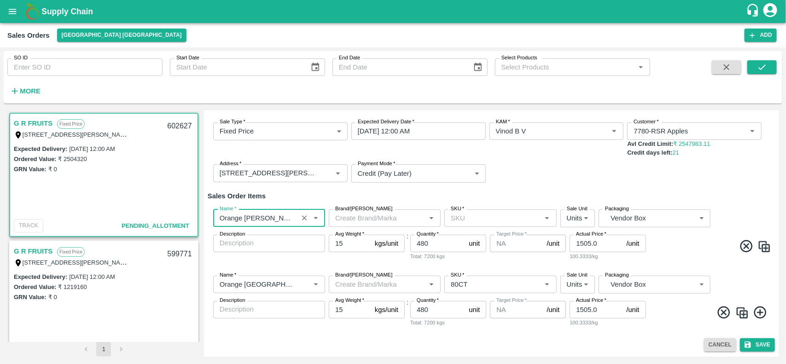
click at [506, 225] on div "SKU   *" at bounding box center [500, 217] width 112 height 17
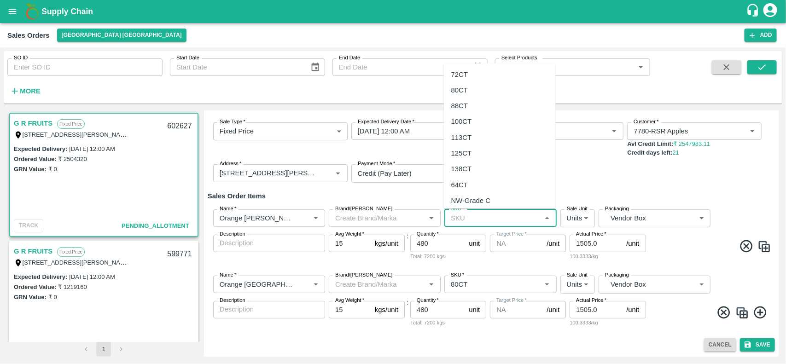
click at [464, 76] on div "72CT" at bounding box center [459, 74] width 17 height 10
type input "72CT"
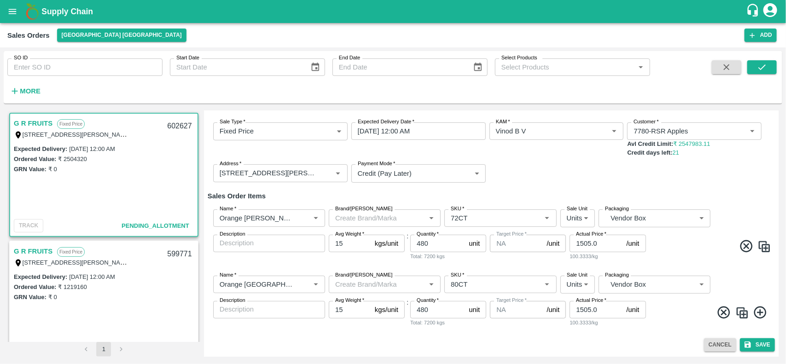
click at [757, 240] on img at bounding box center [764, 247] width 14 height 14
type input "Orange [PERSON_NAME]"
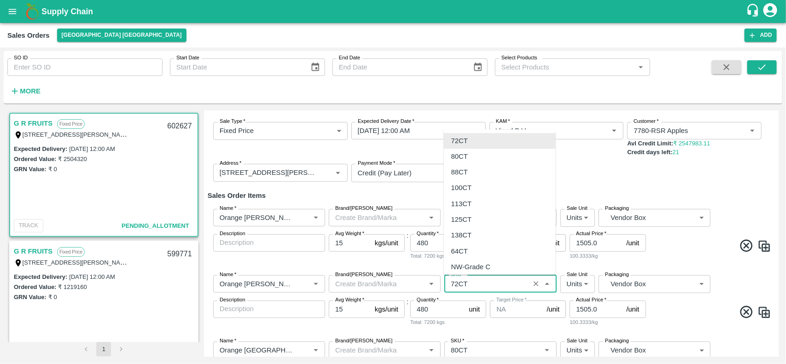
click at [480, 282] on input "SKU   *" at bounding box center [486, 284] width 79 height 12
click at [474, 167] on div "88CT" at bounding box center [500, 172] width 112 height 16
type input "88CT"
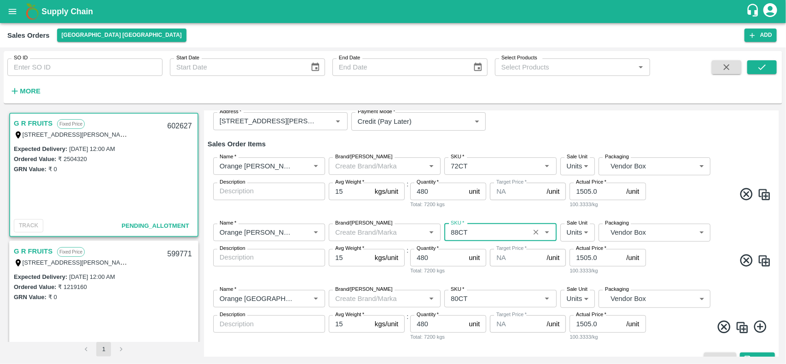
scroll to position [144, 0]
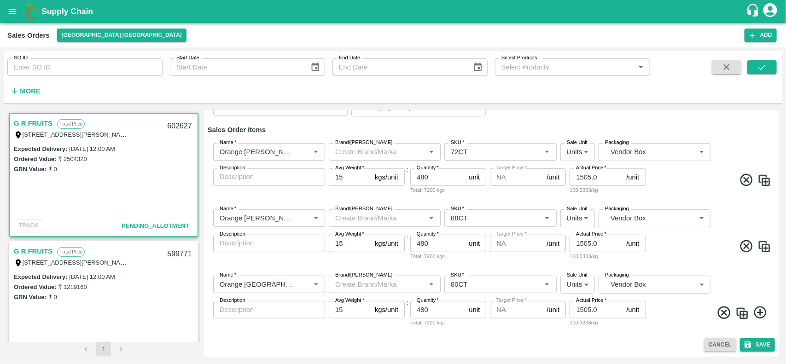
click at [717, 313] on icon at bounding box center [723, 312] width 15 height 15
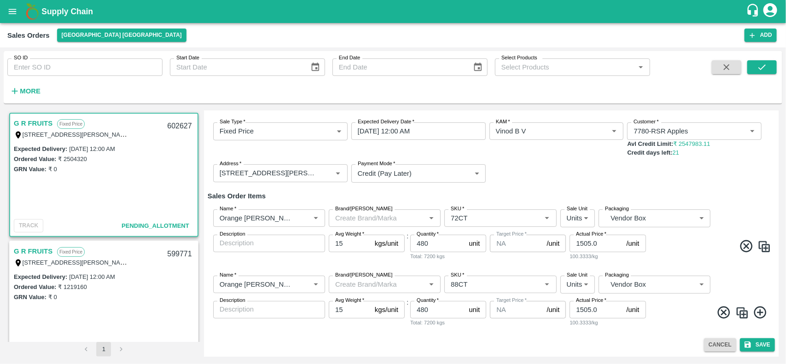
scroll to position [78, 0]
click at [744, 310] on img at bounding box center [742, 313] width 14 height 14
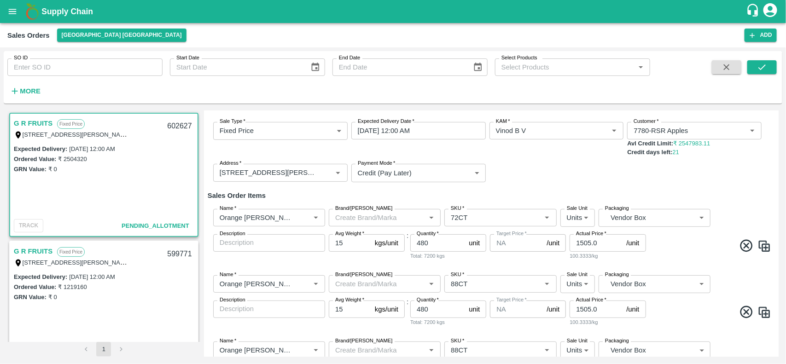
scroll to position [144, 0]
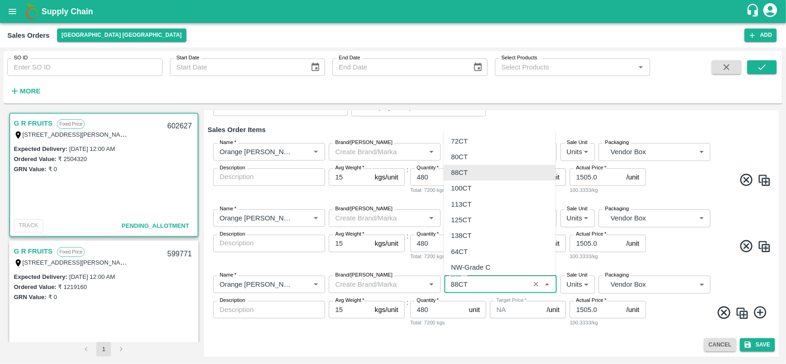
click at [465, 281] on input "SKU   *" at bounding box center [486, 284] width 79 height 12
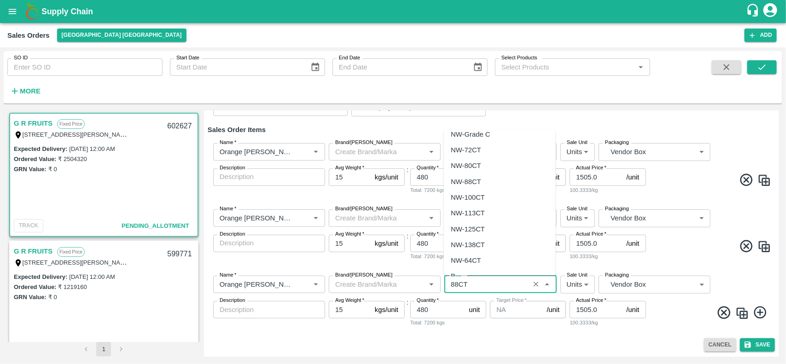
scroll to position [192, 0]
click at [458, 230] on div "105 CT" at bounding box center [462, 233] width 23 height 10
type input "105 CT"
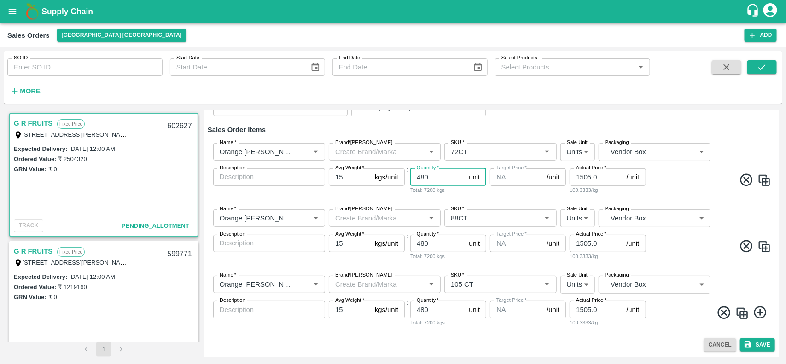
click at [438, 179] on input "480" at bounding box center [437, 176] width 55 height 17
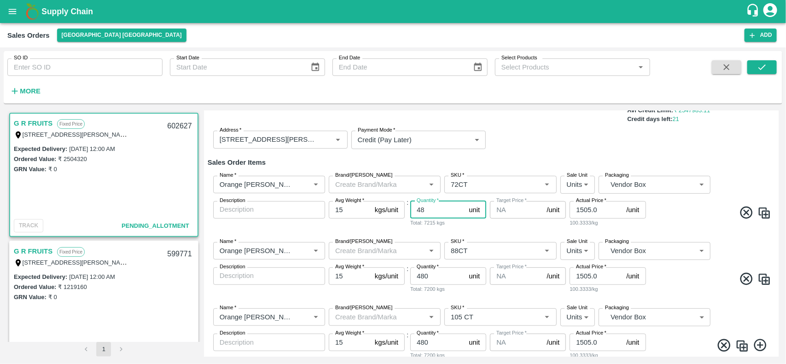
type input "4"
type input "125"
click at [601, 206] on input "1505.0" at bounding box center [595, 209] width 53 height 17
type input "1"
type input "2335"
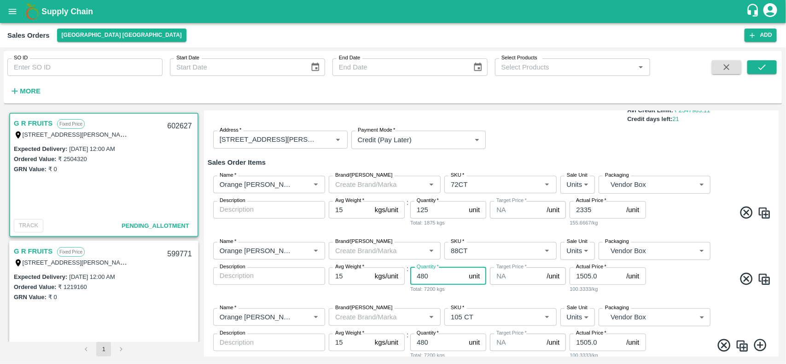
click at [440, 274] on input "480" at bounding box center [437, 275] width 55 height 17
type input "4"
type input "150"
click at [587, 207] on input "2335" at bounding box center [595, 209] width 53 height 17
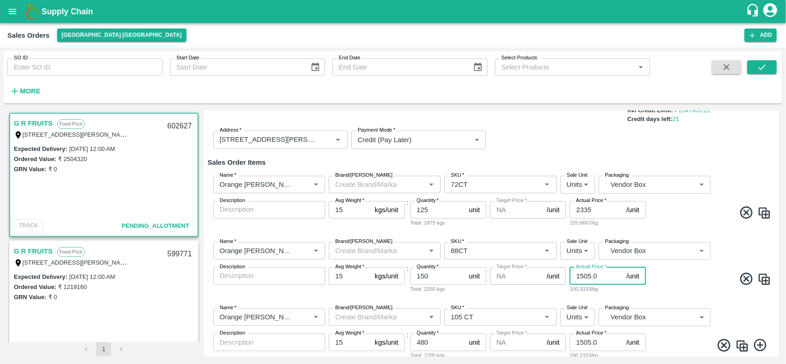
click at [585, 278] on input "1505.0" at bounding box center [595, 275] width 53 height 17
paste input "2335"
type input "2335"
click at [693, 276] on span at bounding box center [709, 281] width 124 height 18
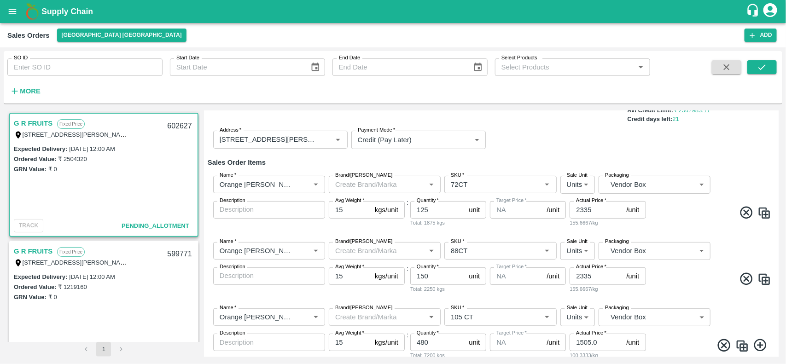
scroll to position [144, 0]
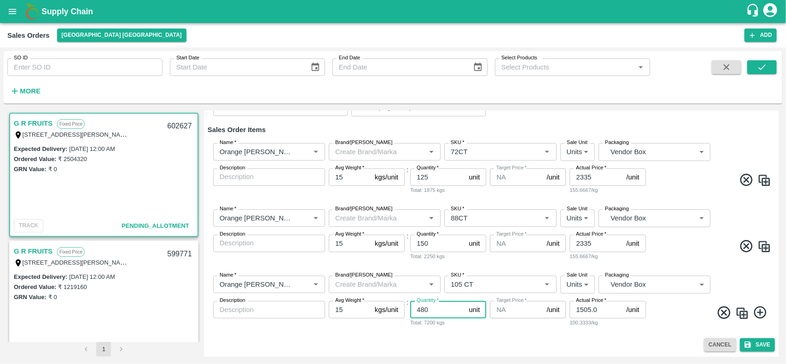
click at [456, 308] on input "480" at bounding box center [437, 309] width 55 height 17
type input "4"
type input "50"
click at [612, 313] on input "1505.0" at bounding box center [595, 309] width 53 height 17
type input "1"
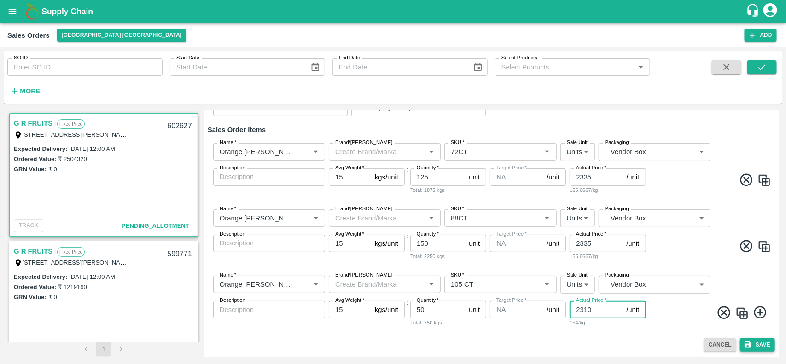
type input "2310"
click at [760, 343] on button "Save" at bounding box center [757, 344] width 35 height 13
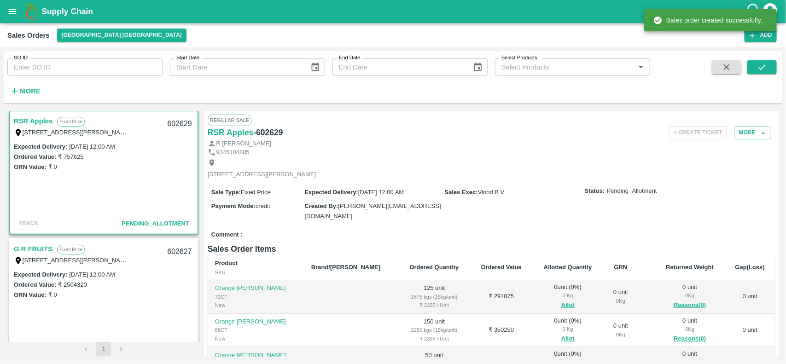
scroll to position [146, 0]
